Goal: Transaction & Acquisition: Purchase product/service

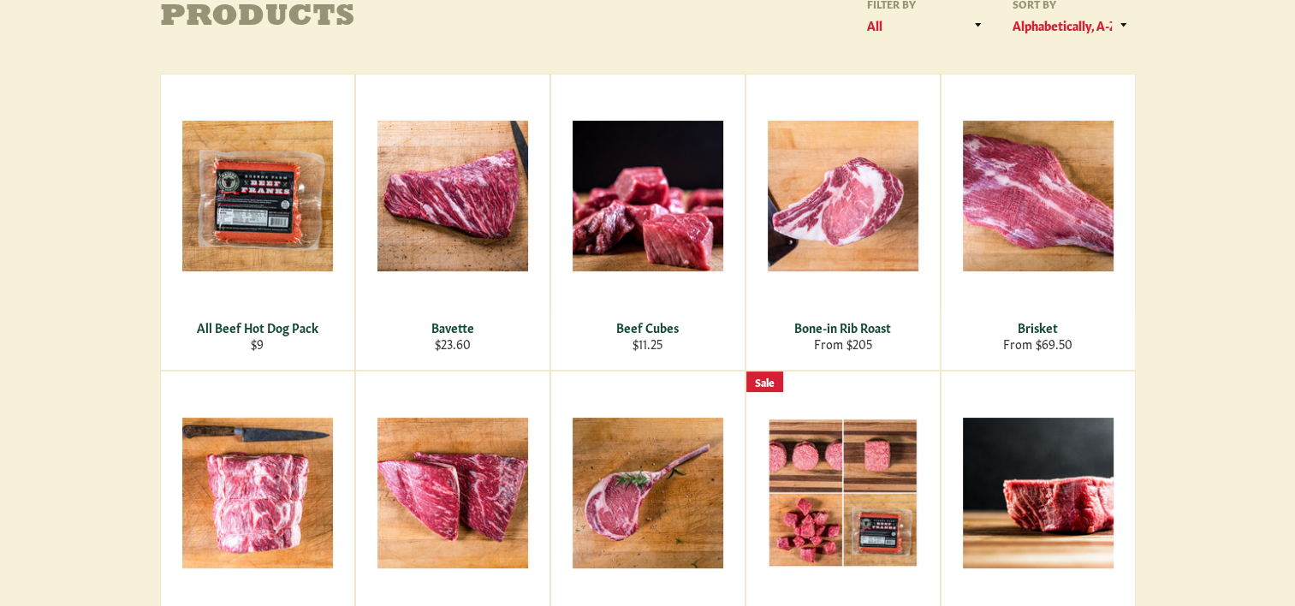
scroll to position [315, 0]
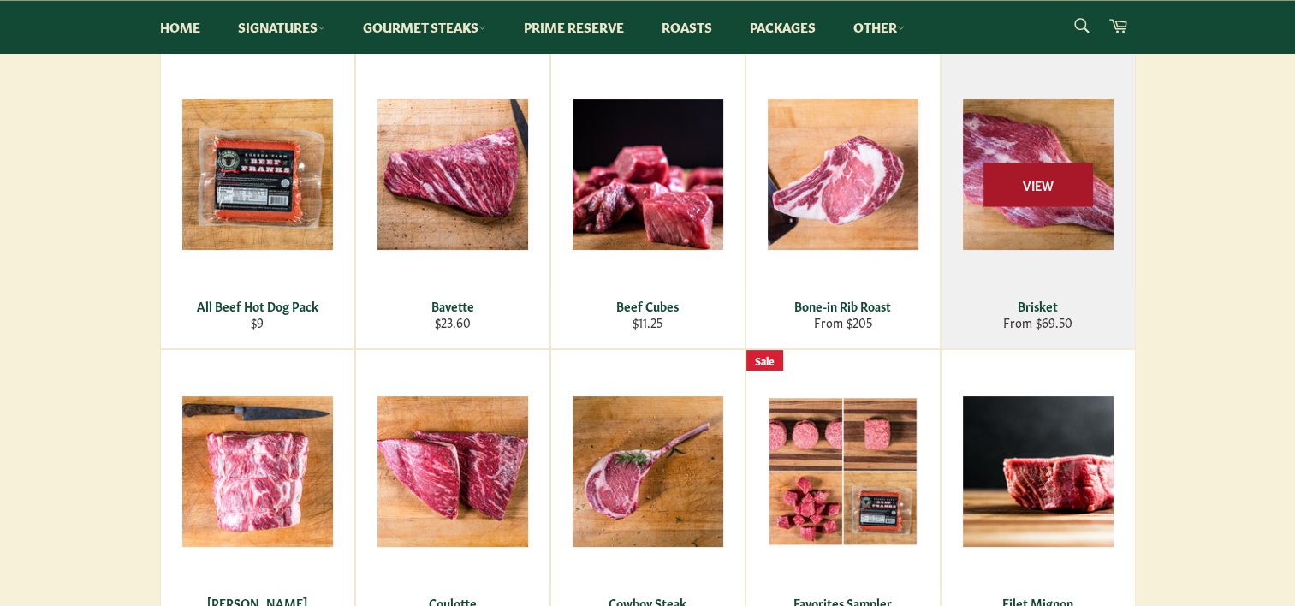
click at [1037, 192] on span "View" at bounding box center [1039, 185] width 110 height 44
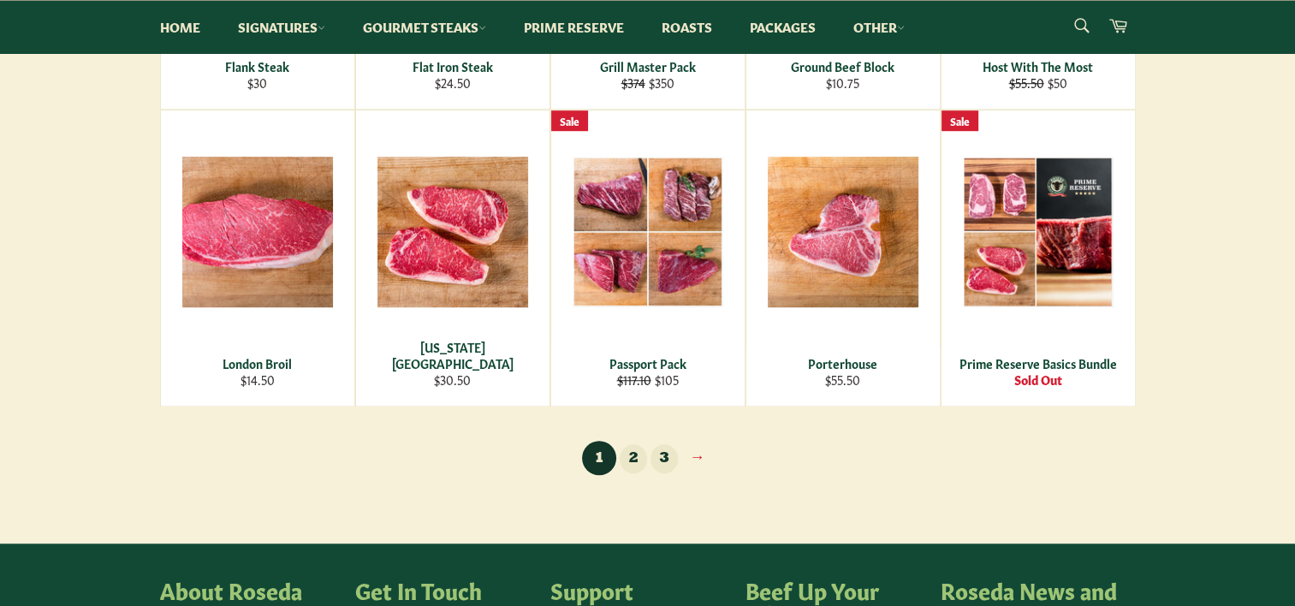
scroll to position [1174, 0]
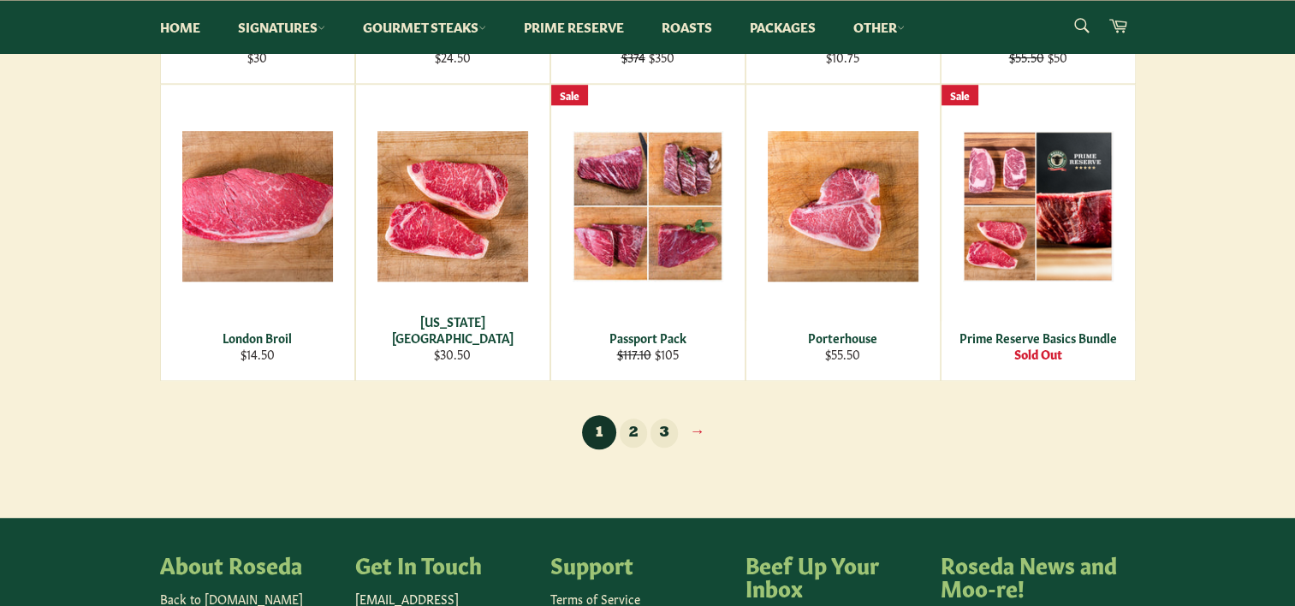
click at [630, 430] on link "2" at bounding box center [633, 434] width 27 height 30
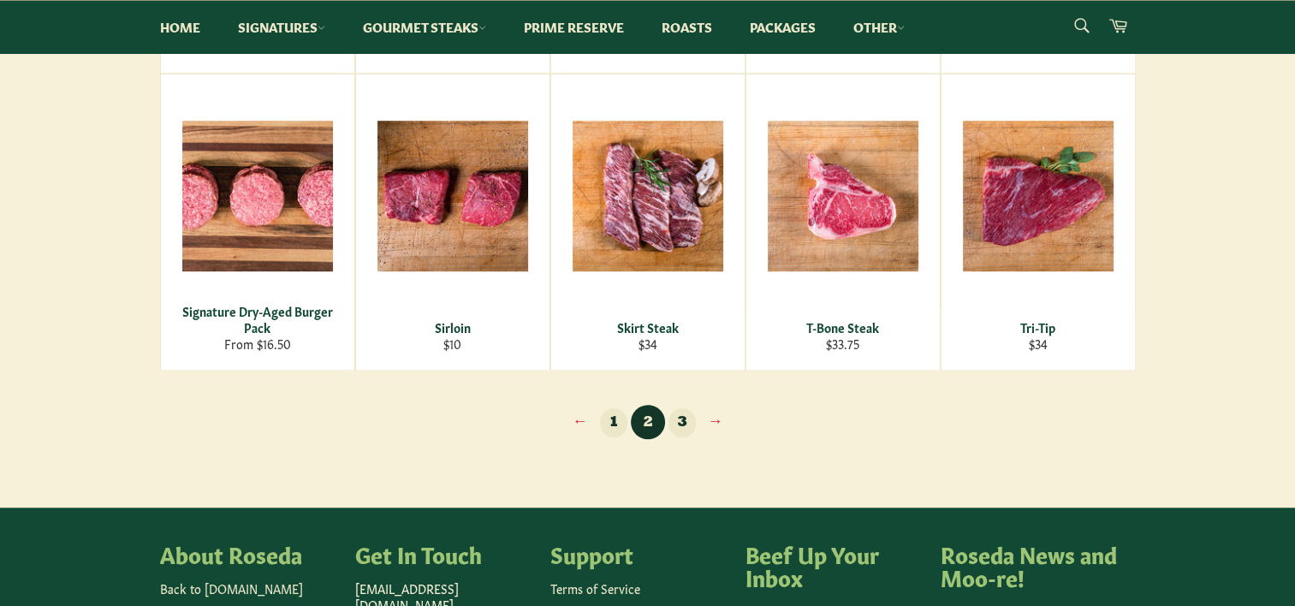
scroll to position [1185, 0]
click at [681, 417] on link "3" at bounding box center [682, 423] width 27 height 30
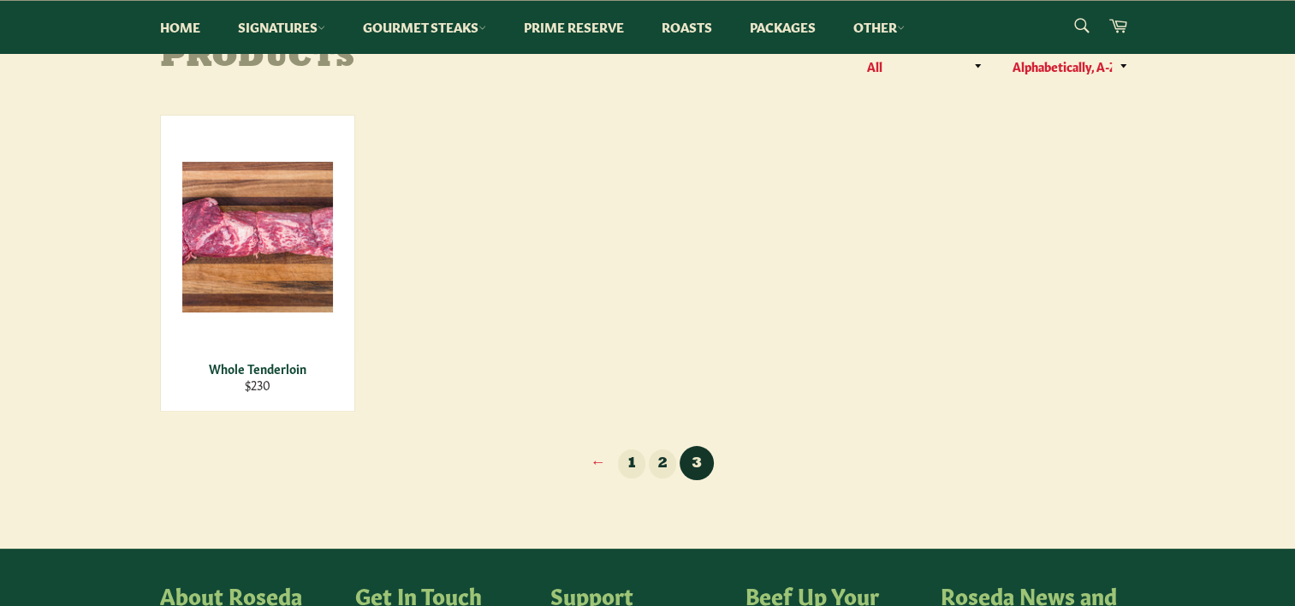
scroll to position [253, 0]
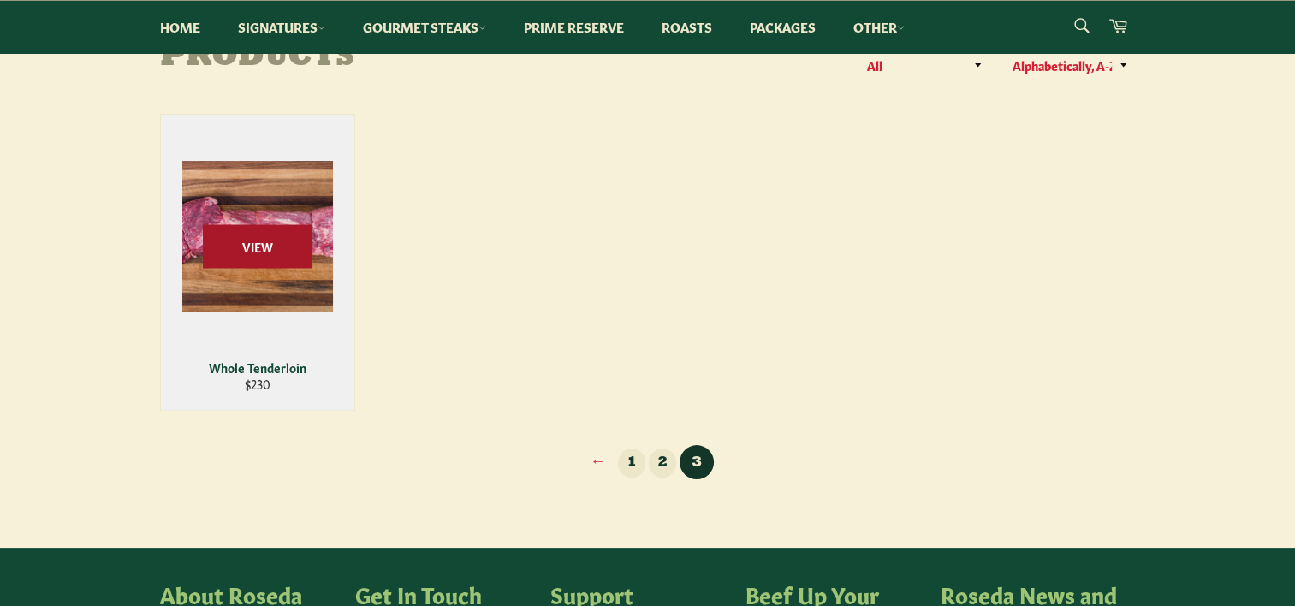
click at [257, 254] on span "View" at bounding box center [258, 246] width 110 height 44
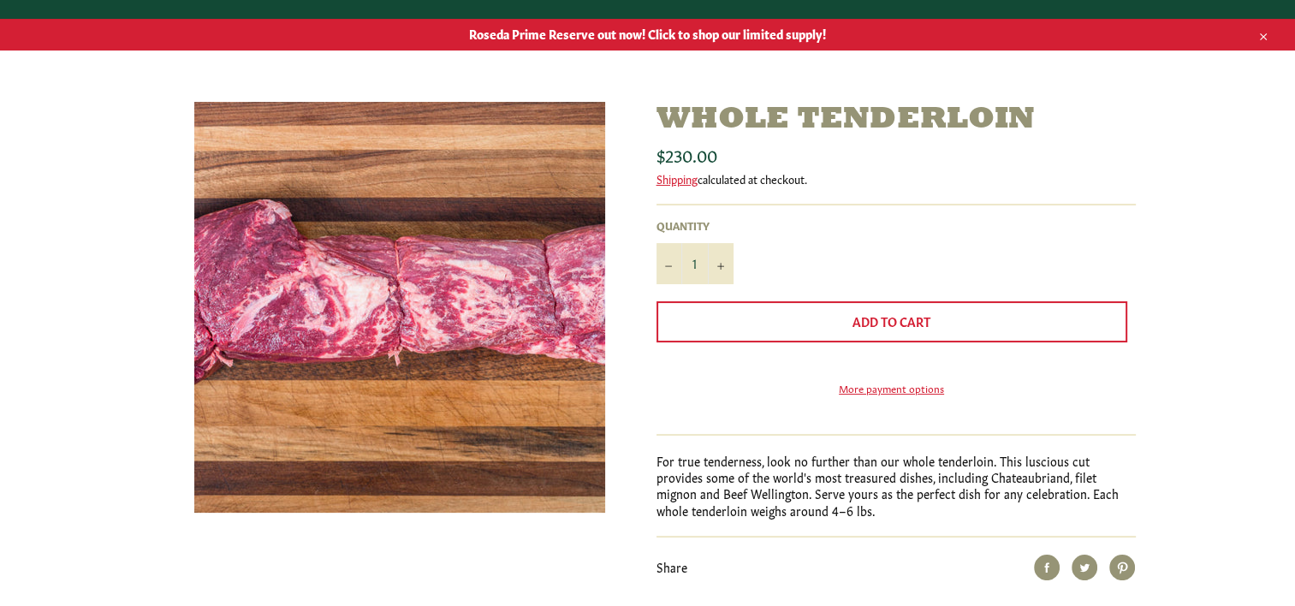
scroll to position [158, 0]
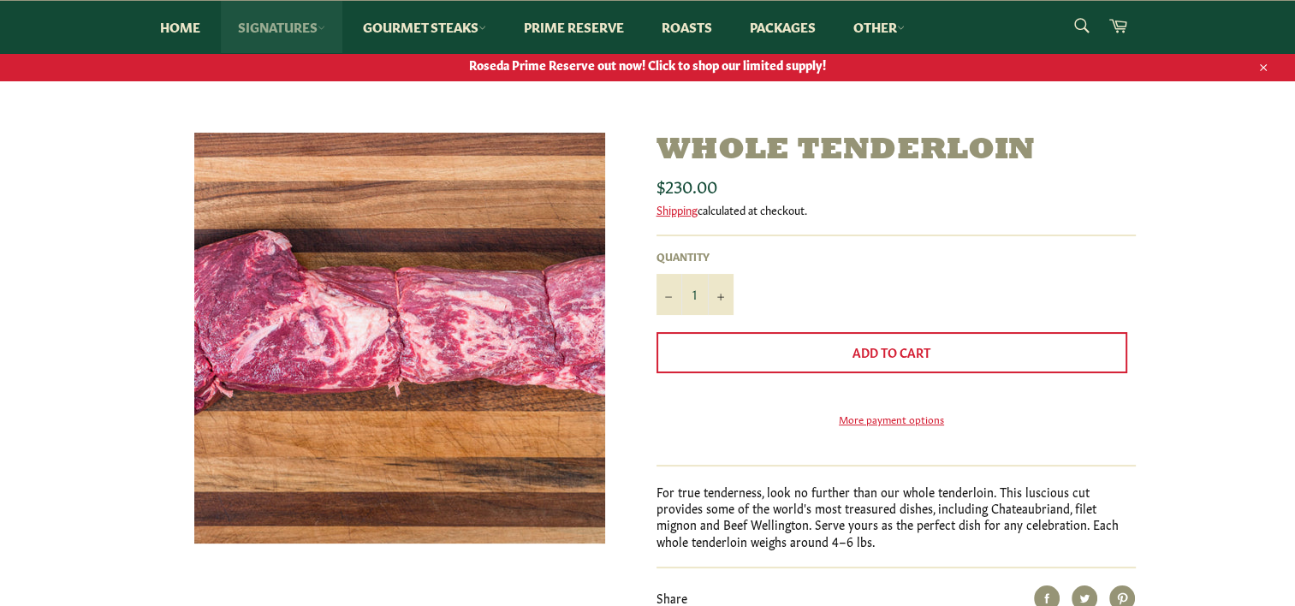
click at [305, 26] on link "Signatures" at bounding box center [282, 27] width 122 height 52
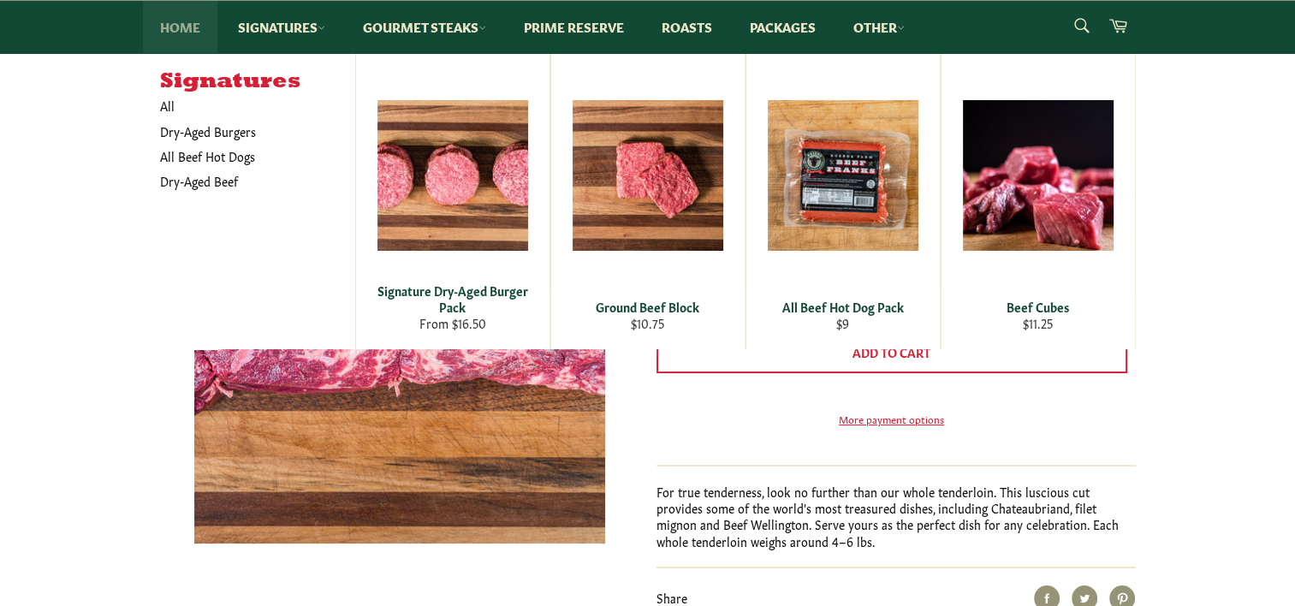
click at [181, 31] on link "Home" at bounding box center [180, 27] width 74 height 52
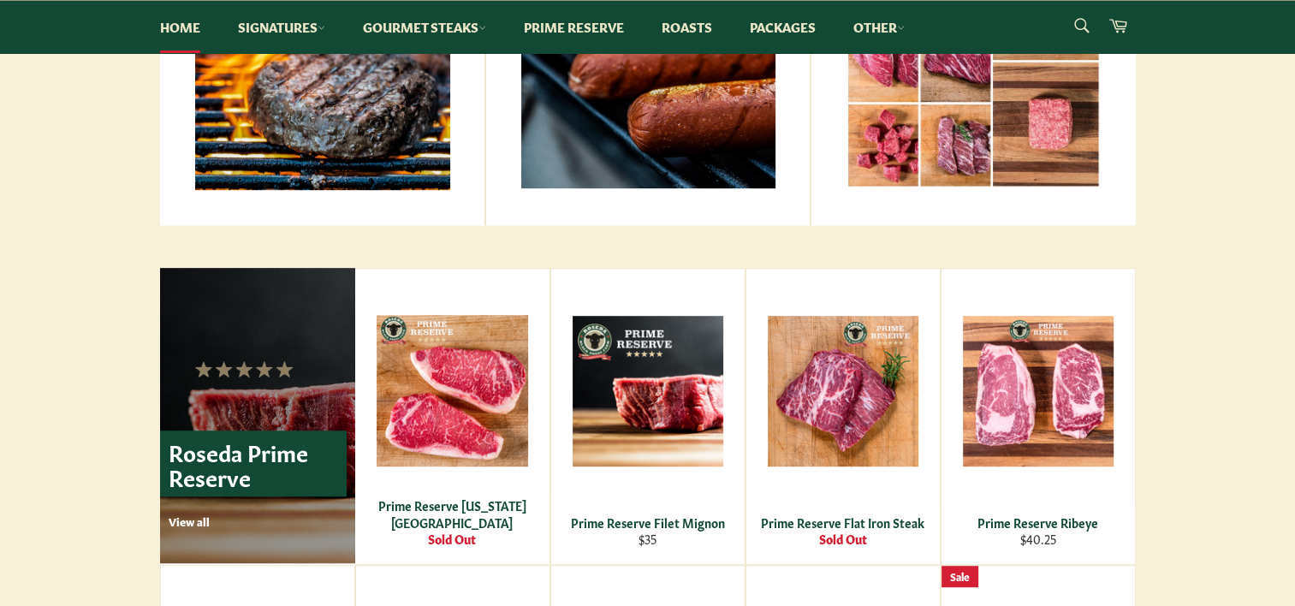
scroll to position [1017, 0]
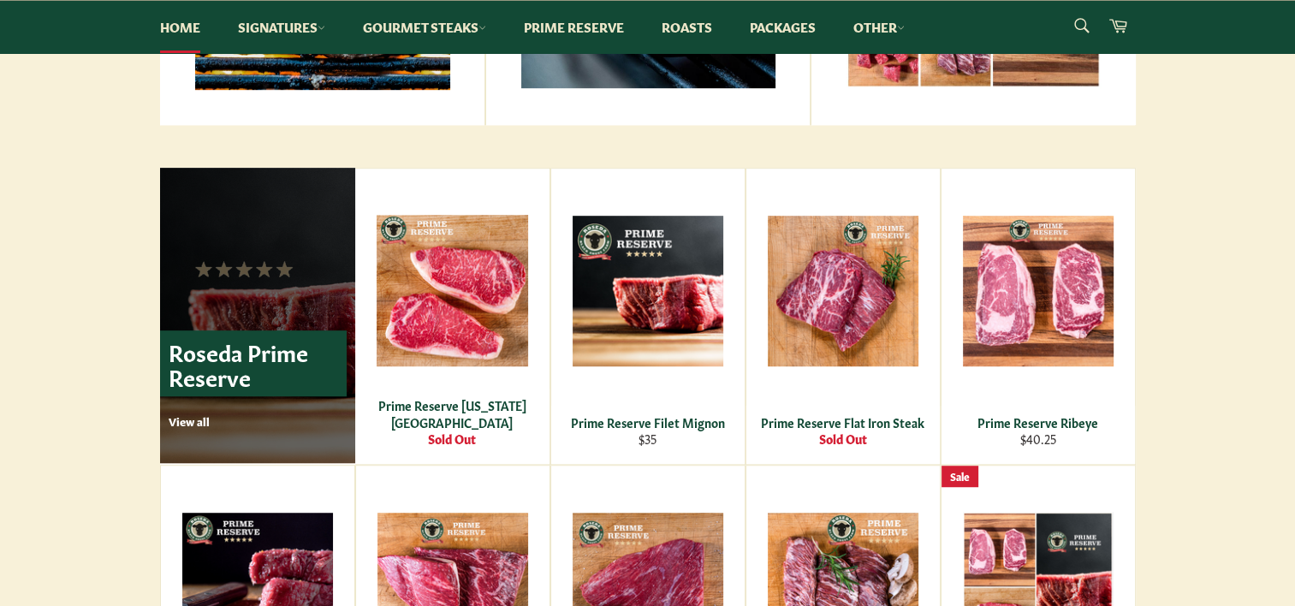
click at [199, 415] on p "View all" at bounding box center [258, 420] width 178 height 15
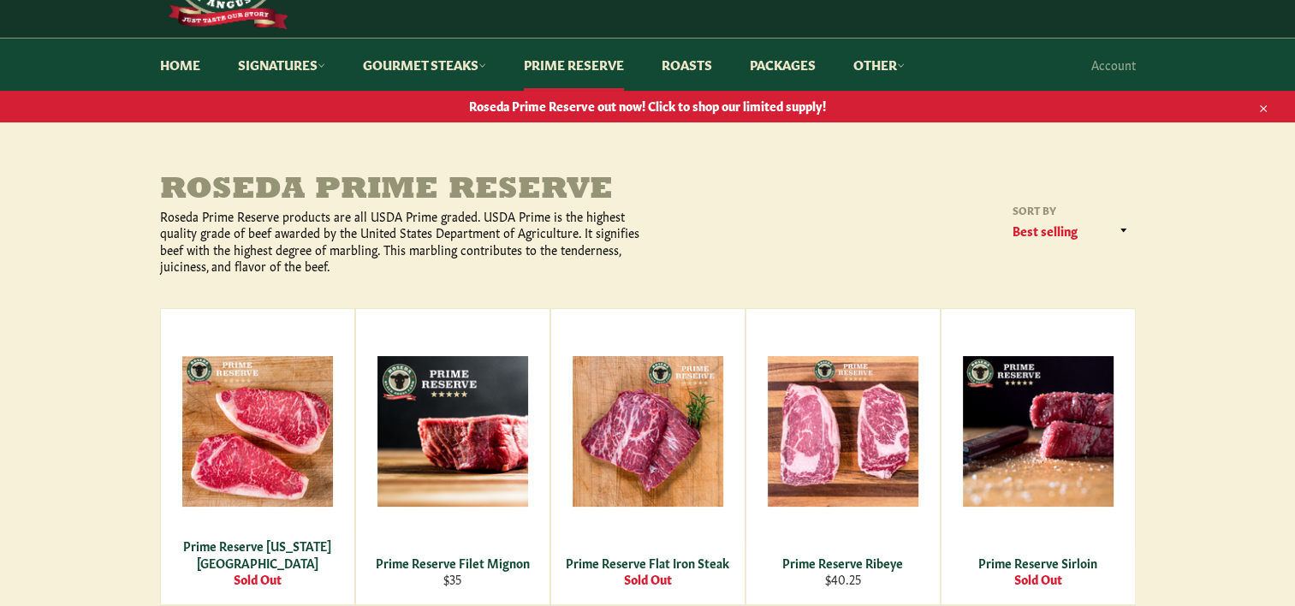
scroll to position [116, 0]
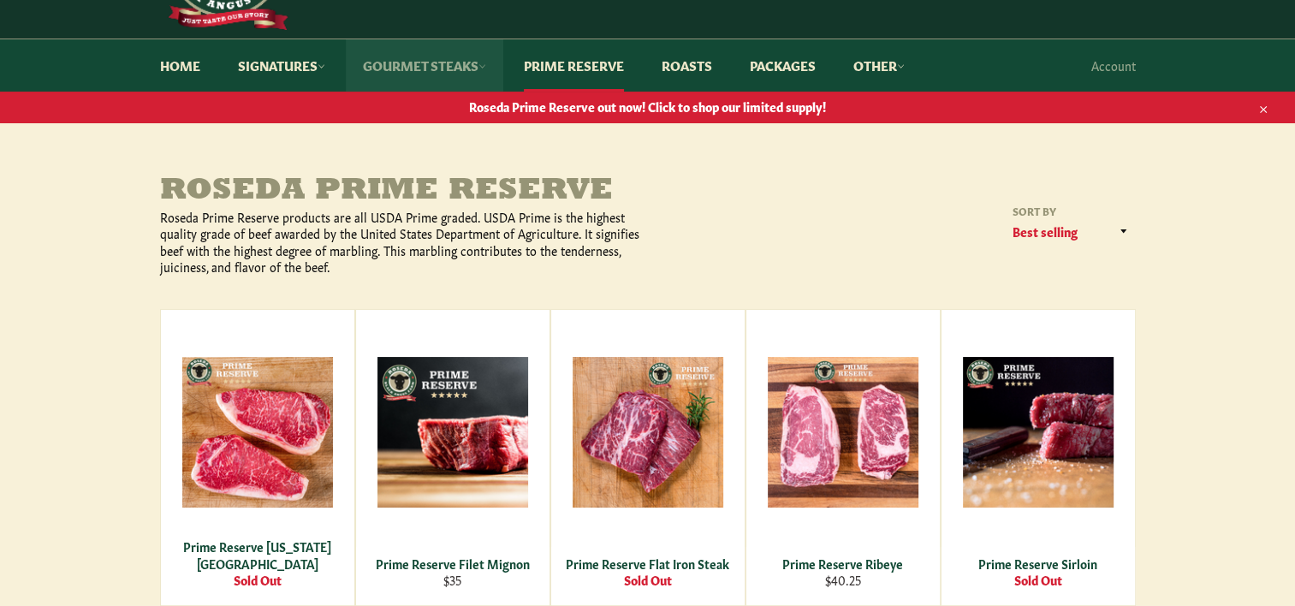
click at [404, 62] on link "Gourmet Steaks" at bounding box center [425, 65] width 158 height 52
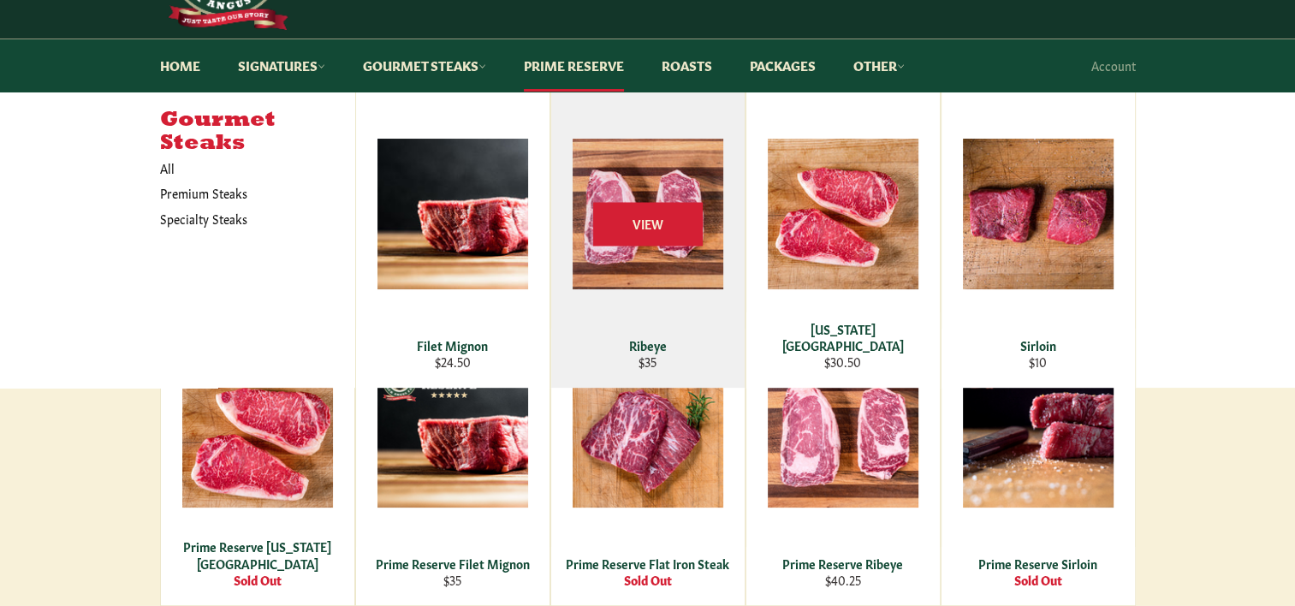
click at [603, 290] on div "View" at bounding box center [647, 239] width 193 height 295
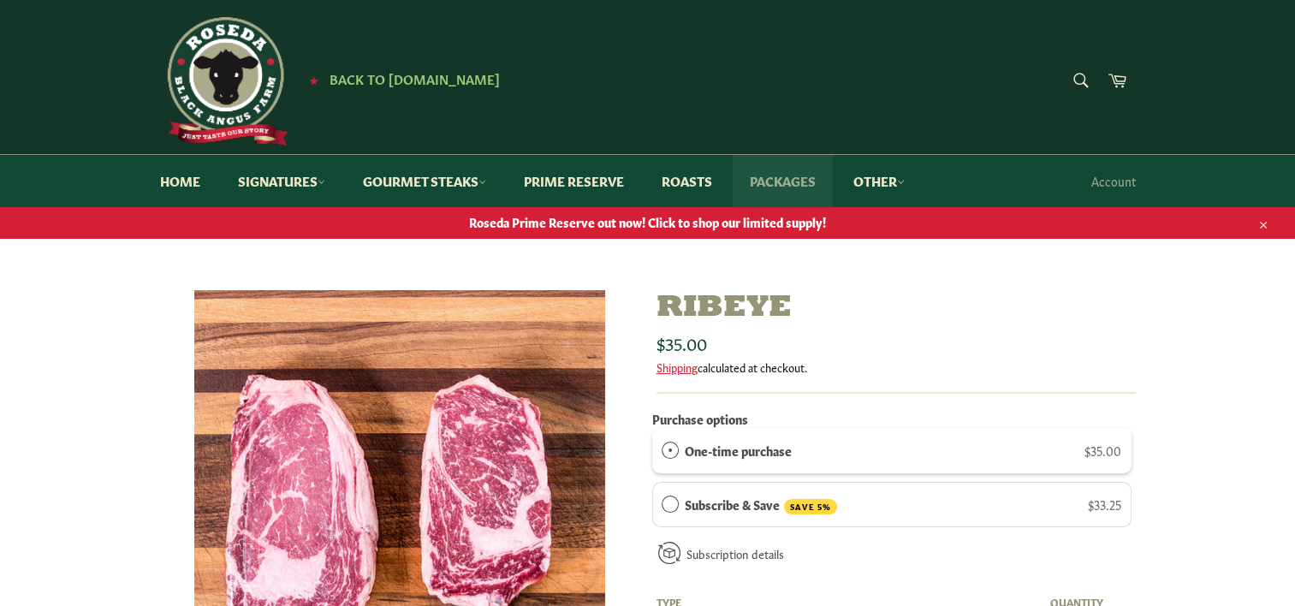
click at [781, 185] on link "Packages" at bounding box center [783, 181] width 100 height 52
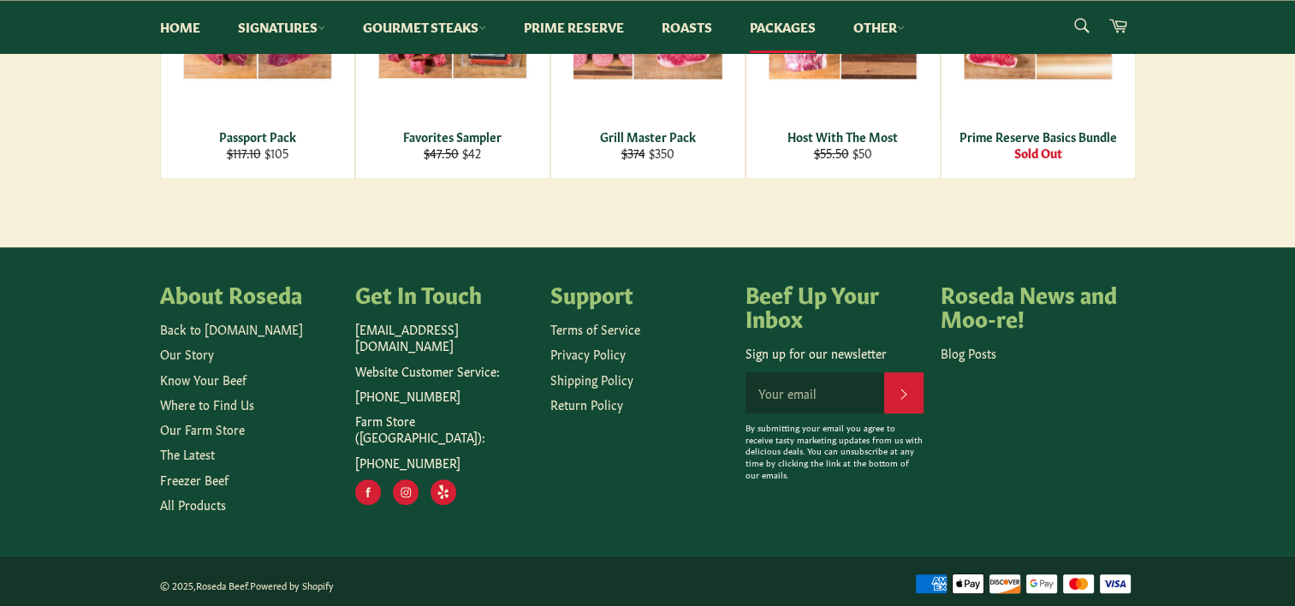
scroll to position [497, 0]
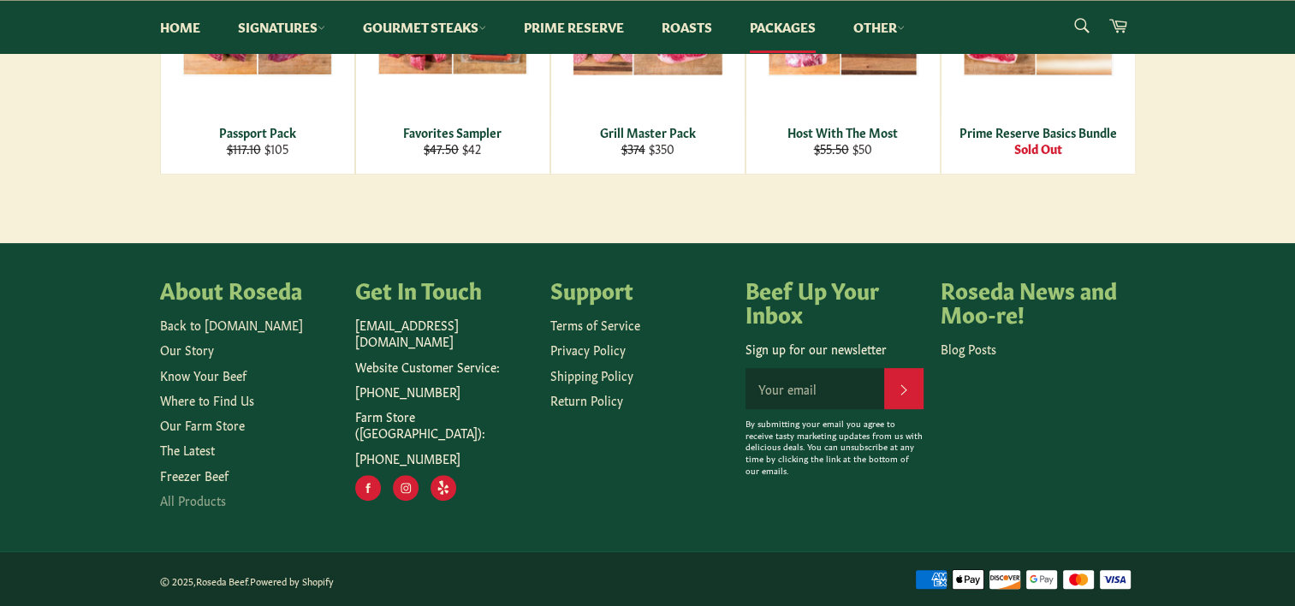
click at [178, 503] on link "All Products" at bounding box center [193, 499] width 66 height 17
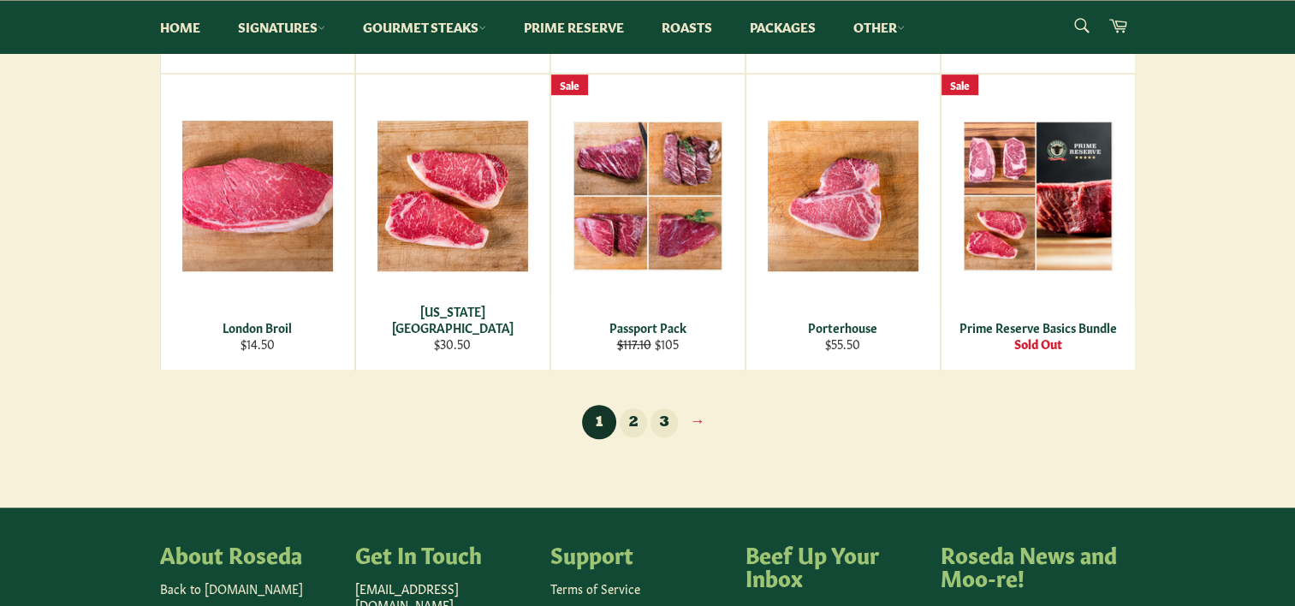
scroll to position [1185, 0]
click at [629, 424] on link "2" at bounding box center [633, 423] width 27 height 30
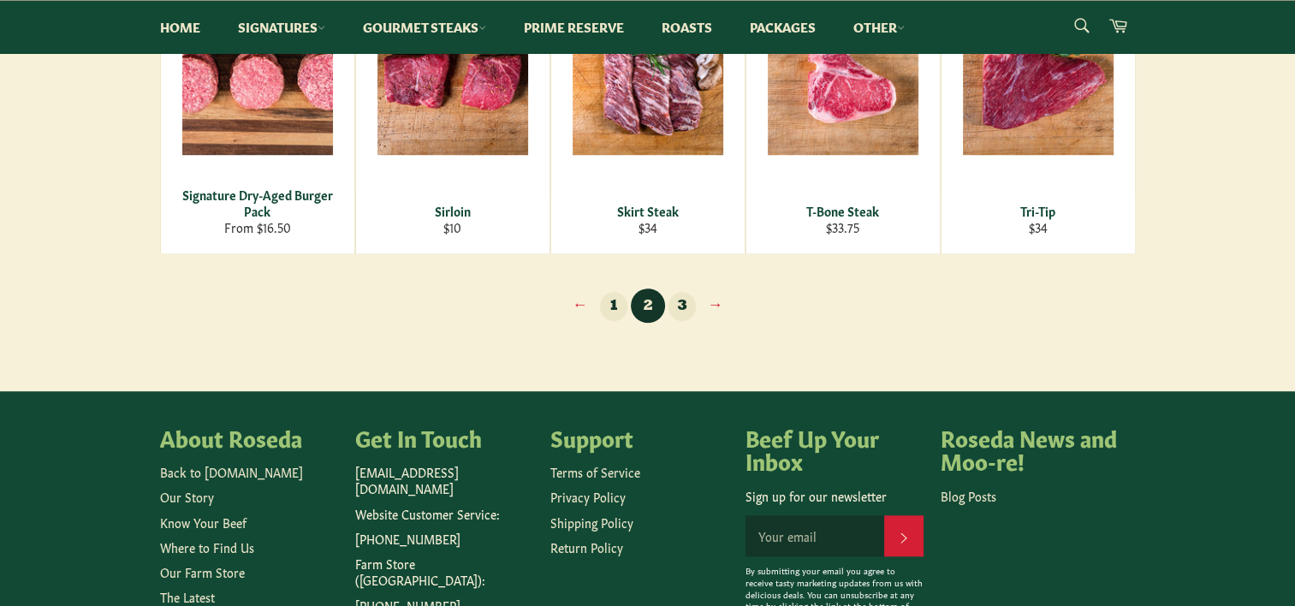
scroll to position [1303, 0]
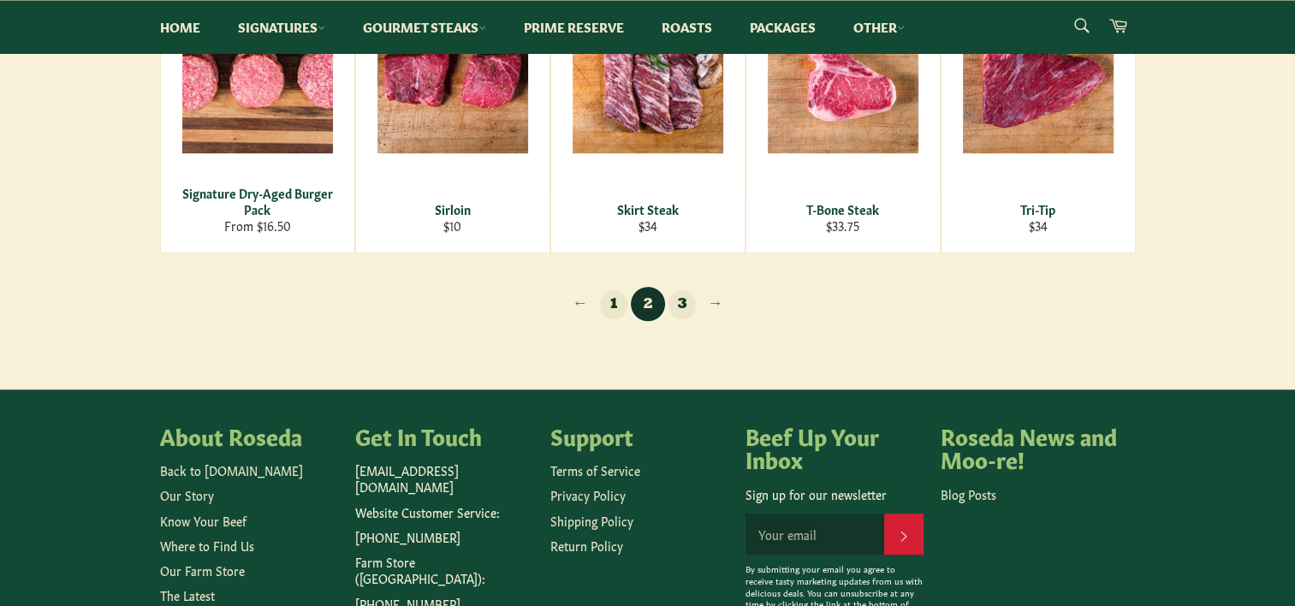
click at [676, 305] on link "3" at bounding box center [682, 305] width 27 height 30
